Goal: Task Accomplishment & Management: Manage account settings

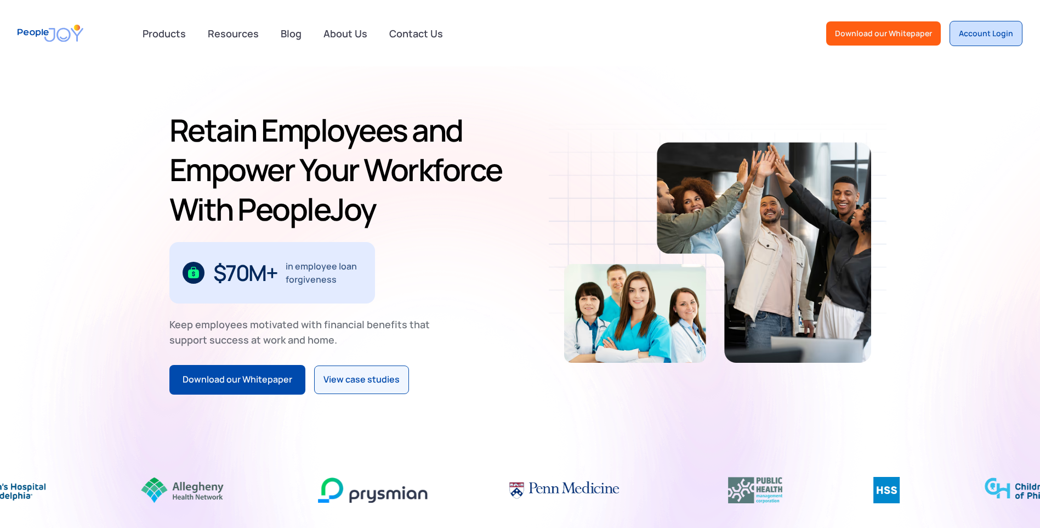
click at [995, 37] on div "Account Login" at bounding box center [986, 33] width 54 height 11
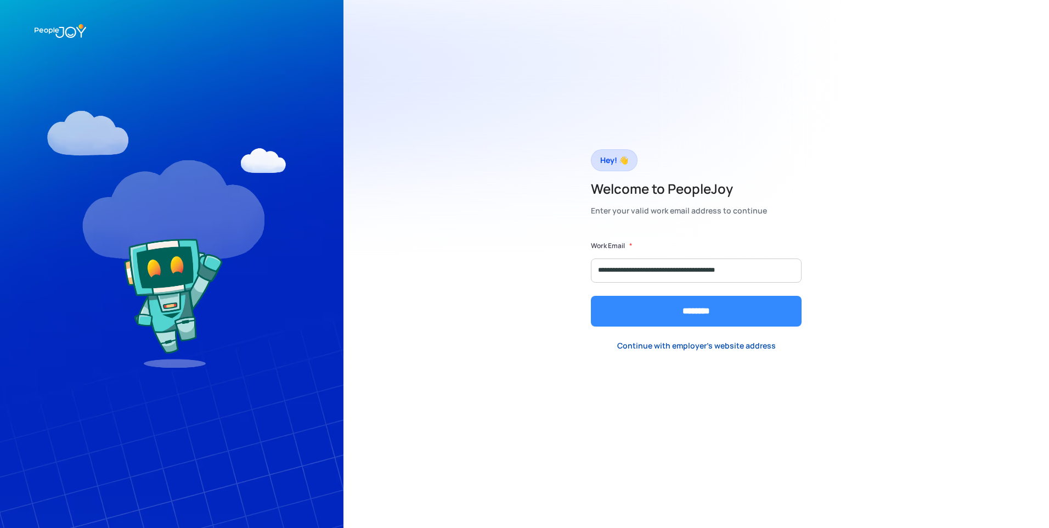
type input "**********"
click at [591, 296] on input "********" at bounding box center [696, 311] width 211 height 31
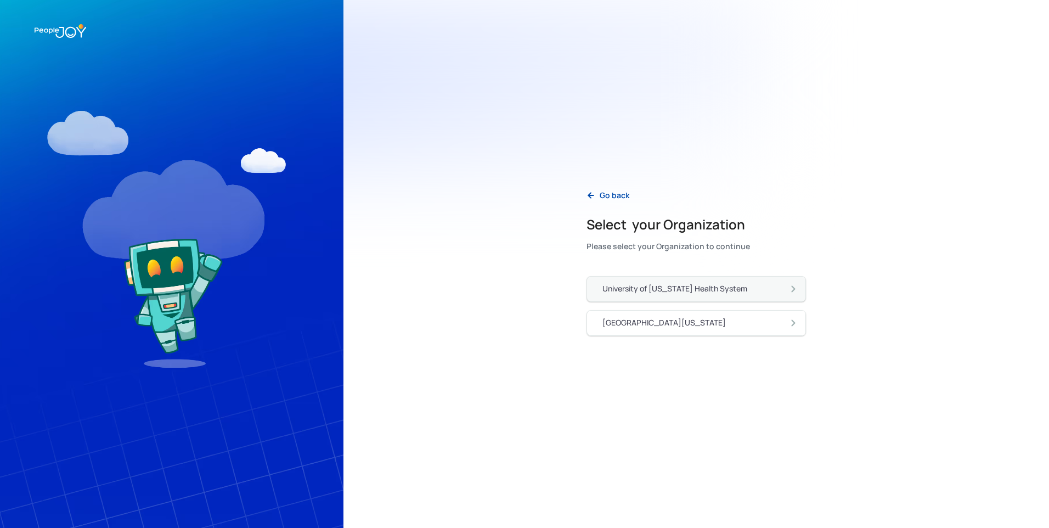
click at [690, 288] on div "University of [US_STATE] Health System" at bounding box center [674, 288] width 145 height 11
